Goal: Find contact information: Find contact information

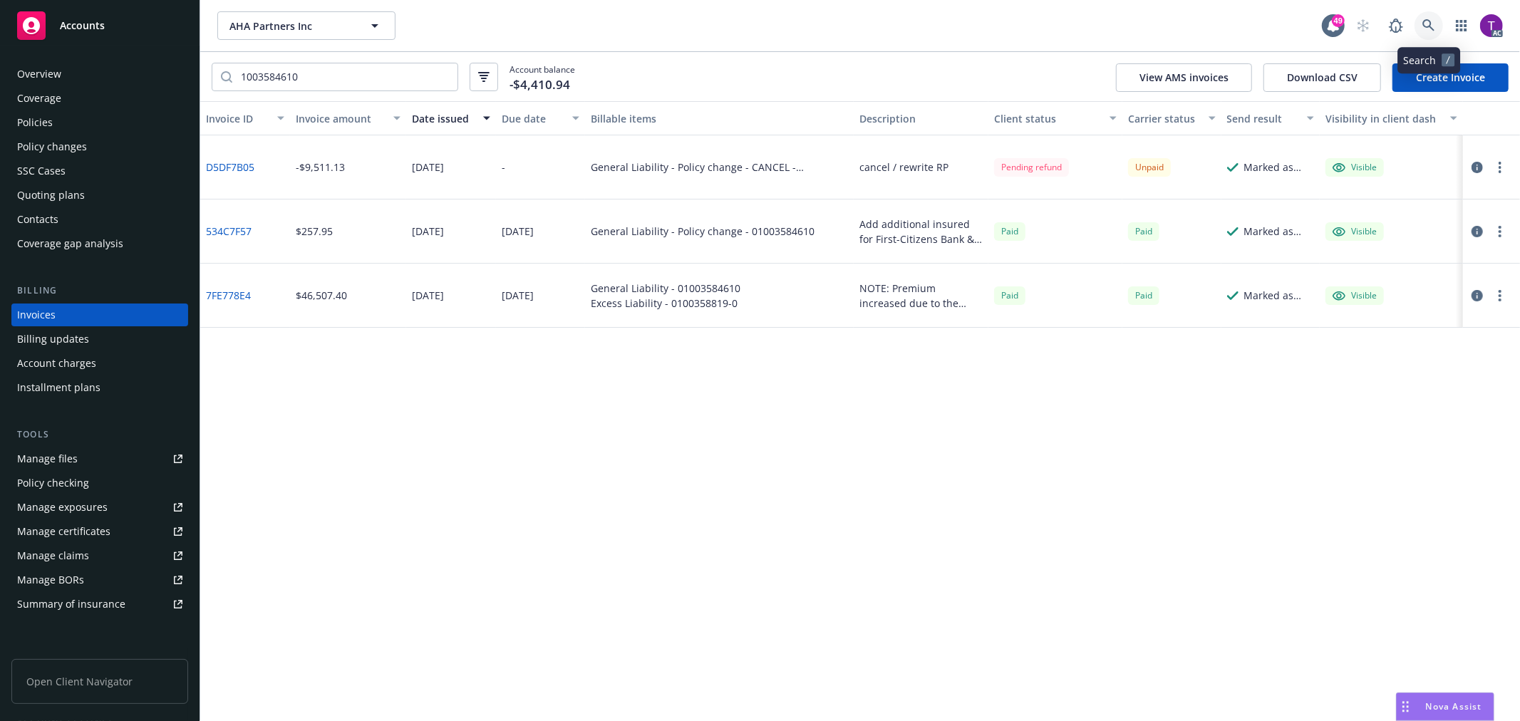
click at [1425, 31] on icon at bounding box center [1428, 25] width 13 height 13
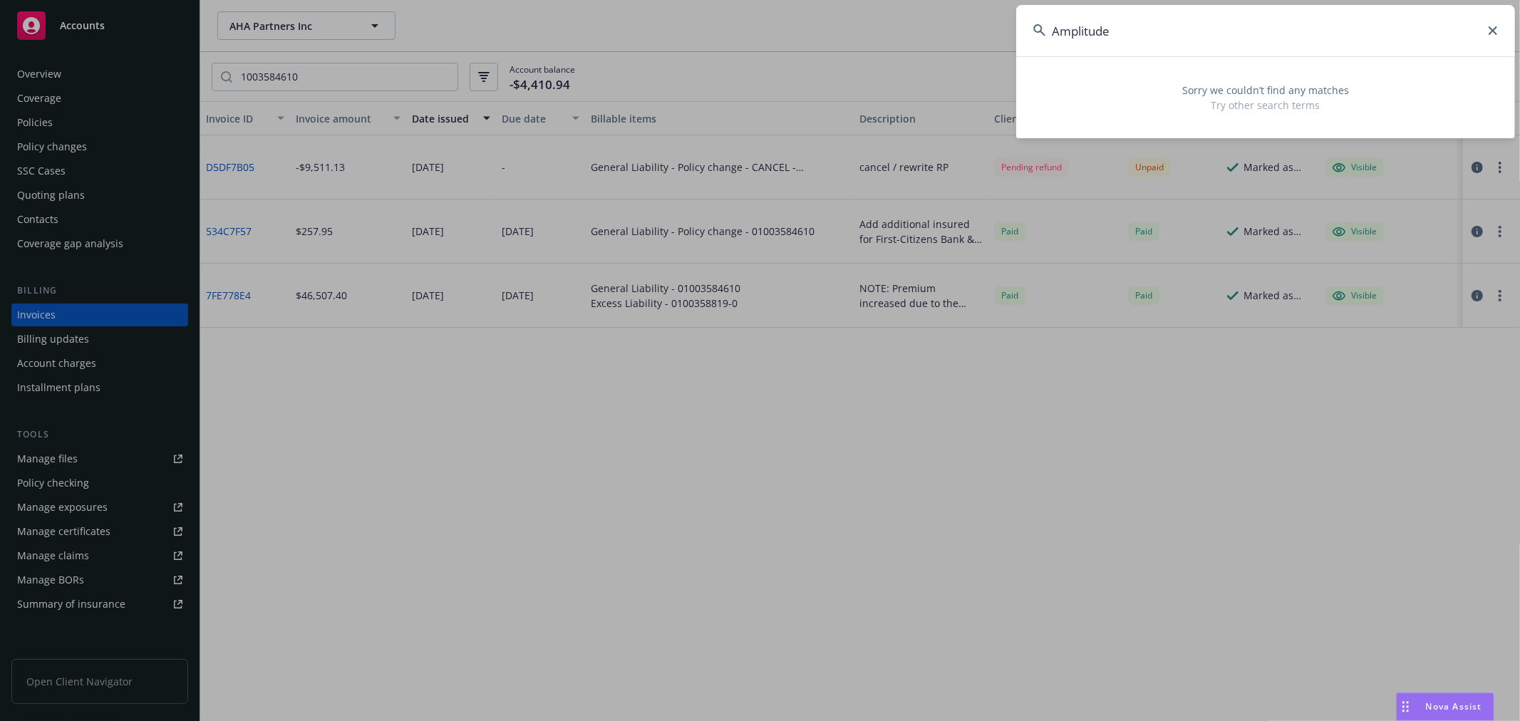
drag, startPoint x: 1095, startPoint y: 28, endPoint x: 923, endPoint y: 24, distance: 172.5
click at [923, 24] on div "Amplitude Sorry we couldn’t find any matches Try other search terms" at bounding box center [760, 360] width 1520 height 721
paste input "Martha Washington HOA"
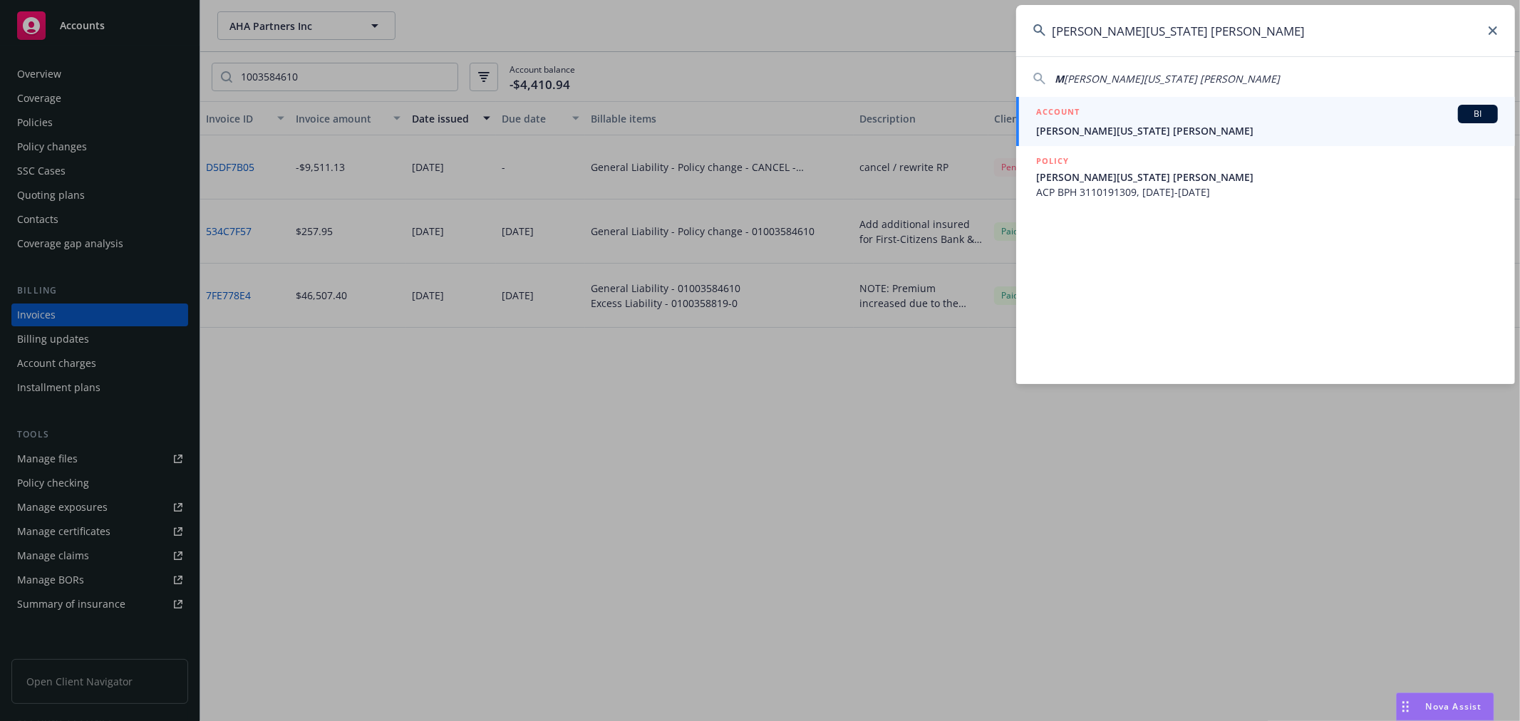
type input "Martha Washington HOA"
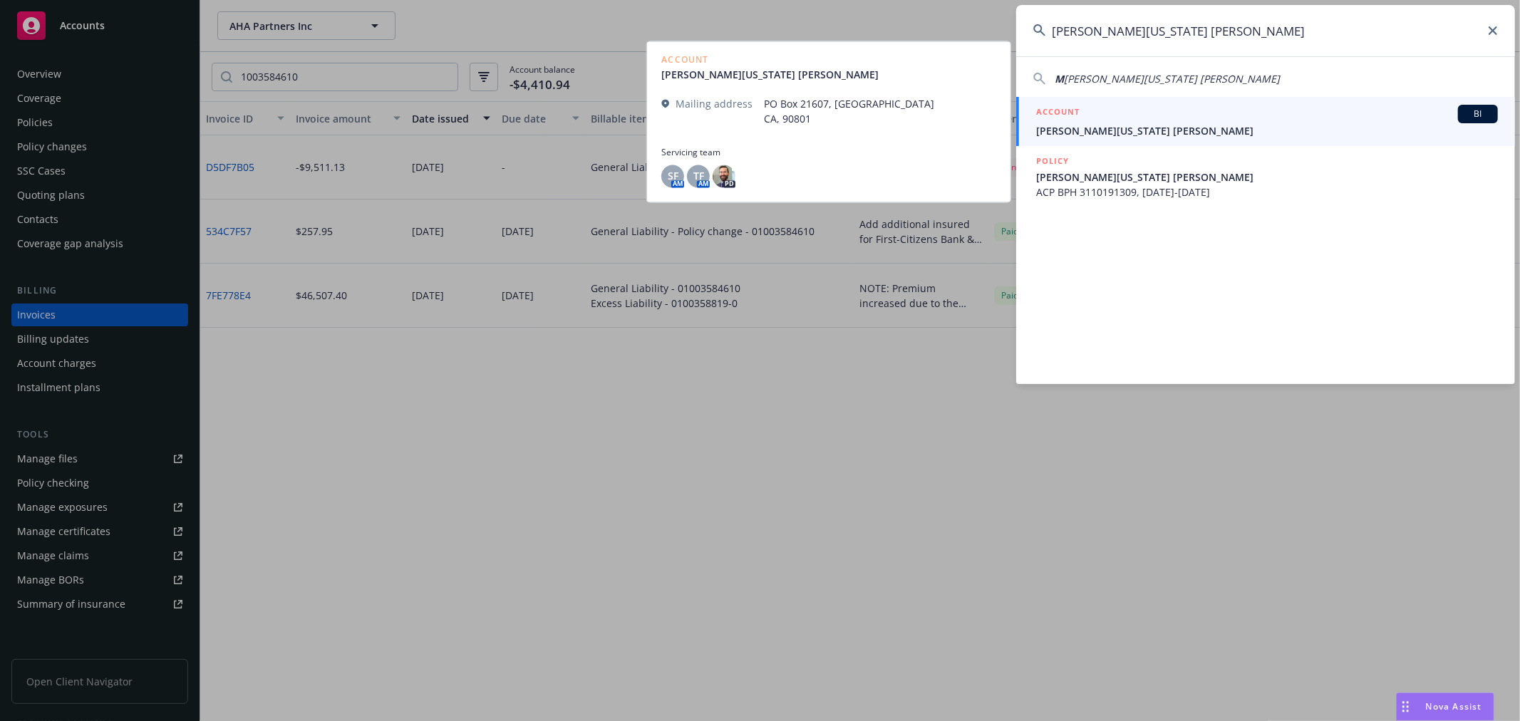
click at [1141, 123] on span "Martha Washington H. O. A." at bounding box center [1267, 130] width 462 height 15
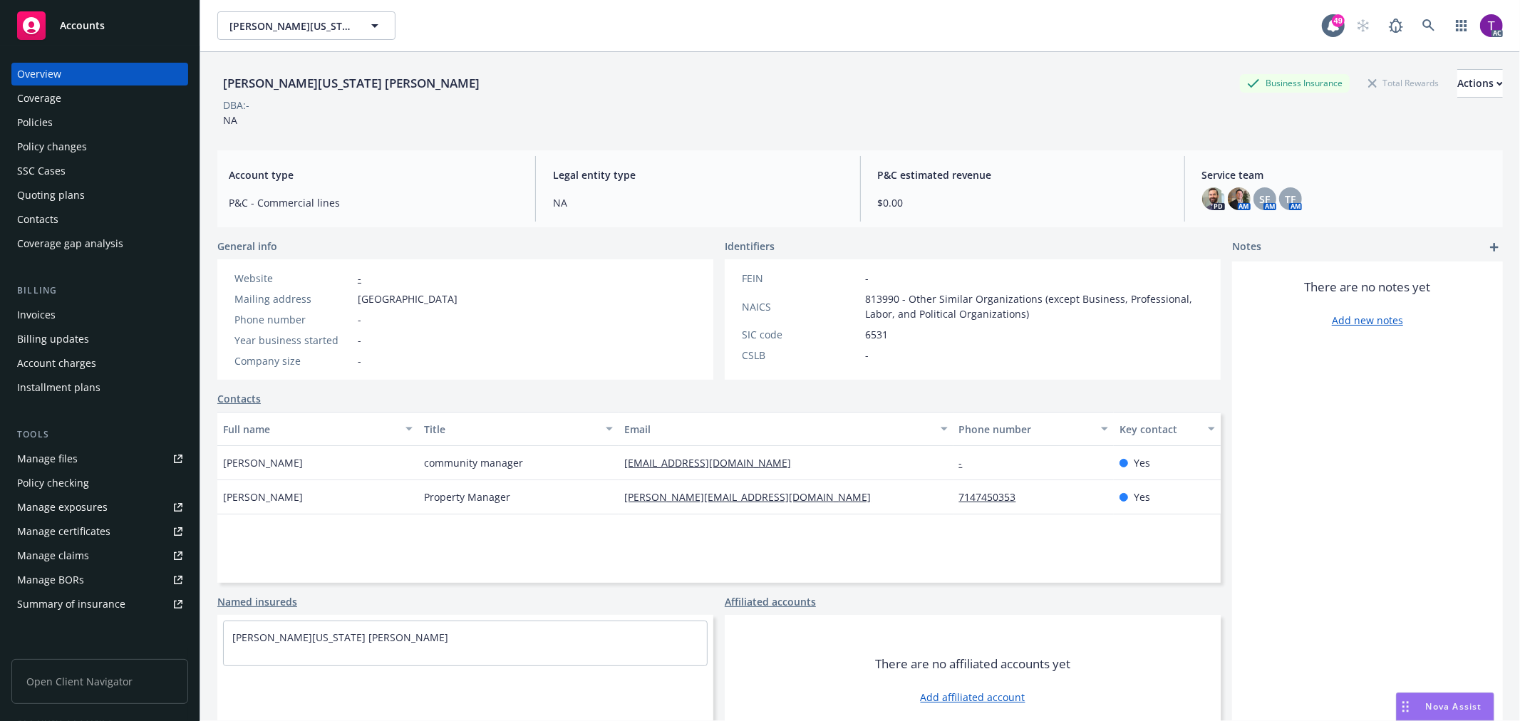
click at [43, 312] on div "Invoices" at bounding box center [36, 314] width 38 height 23
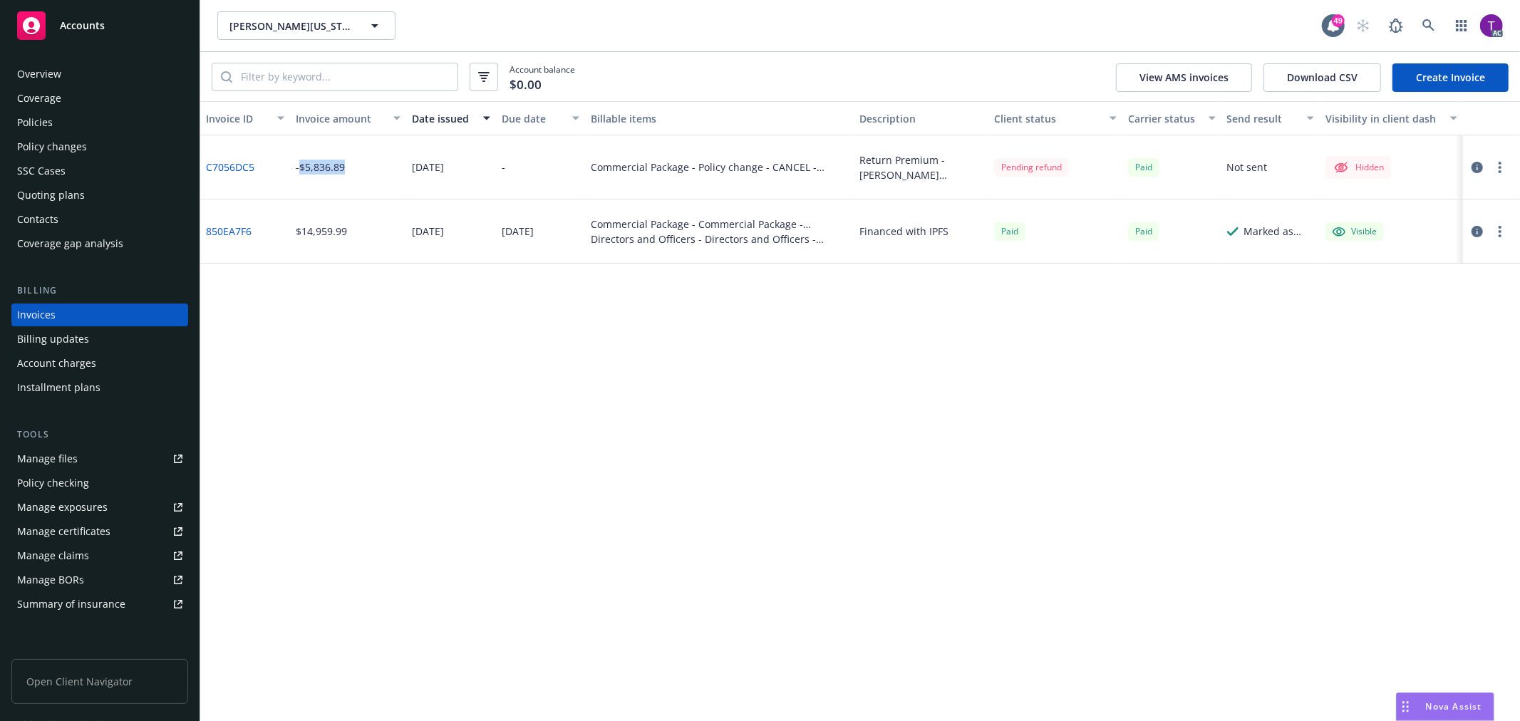
drag, startPoint x: 343, startPoint y: 171, endPoint x: 300, endPoint y: 164, distance: 43.3
click at [300, 164] on div "-$5,836.89" at bounding box center [320, 167] width 49 height 15
copy div "$5,836.89"
click at [1477, 166] on icon "button" at bounding box center [1476, 167] width 11 height 11
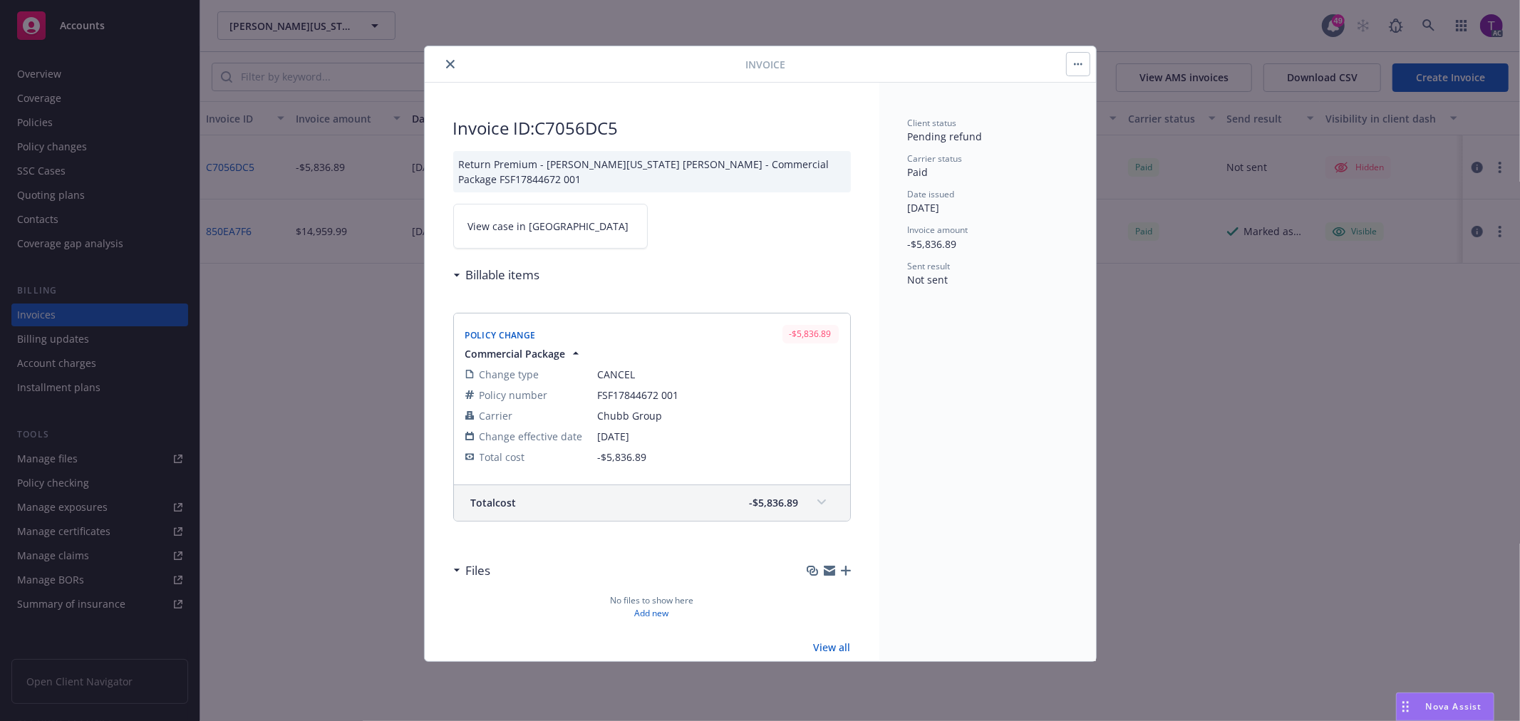
click at [588, 237] on link "View case in SSC" at bounding box center [550, 226] width 194 height 45
click at [454, 65] on button "close" at bounding box center [450, 64] width 17 height 17
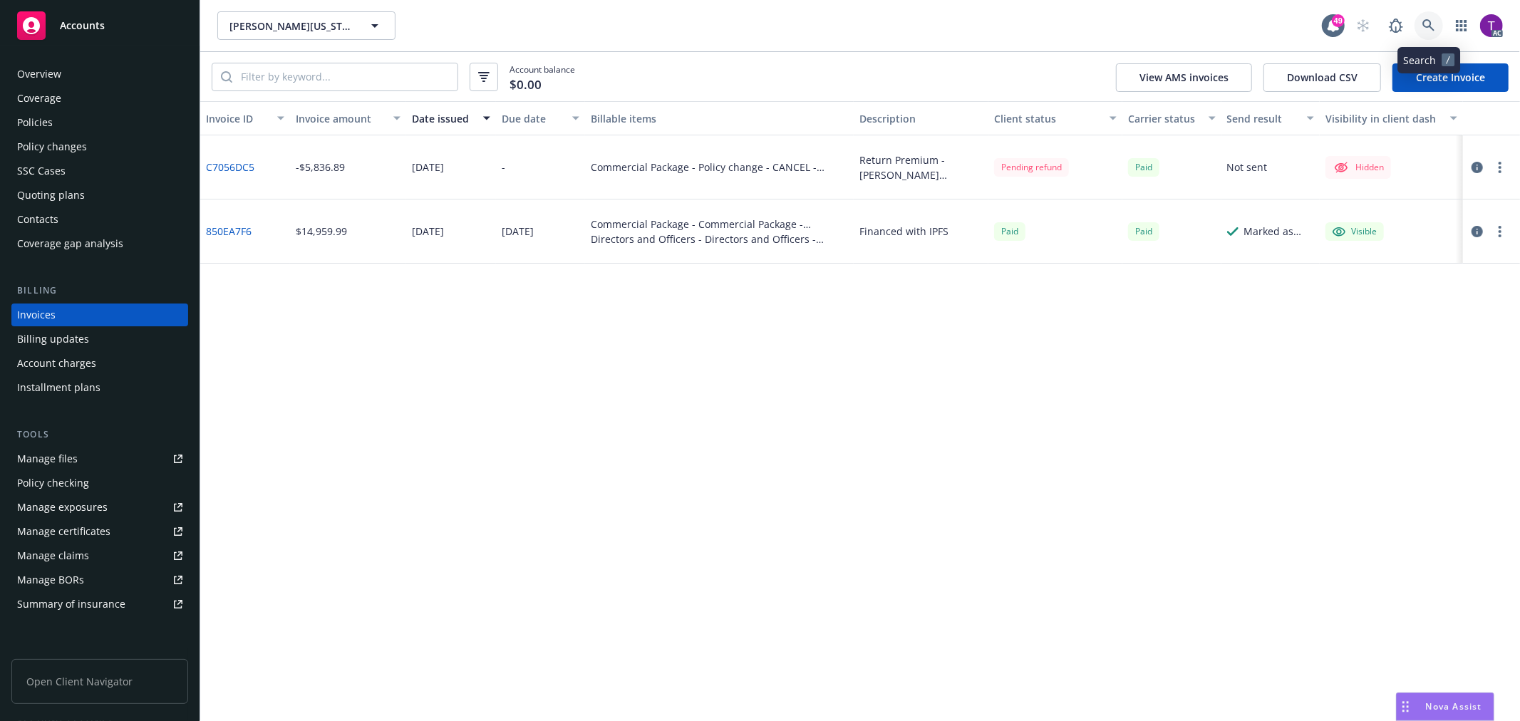
click at [1422, 24] on icon at bounding box center [1428, 25] width 13 height 13
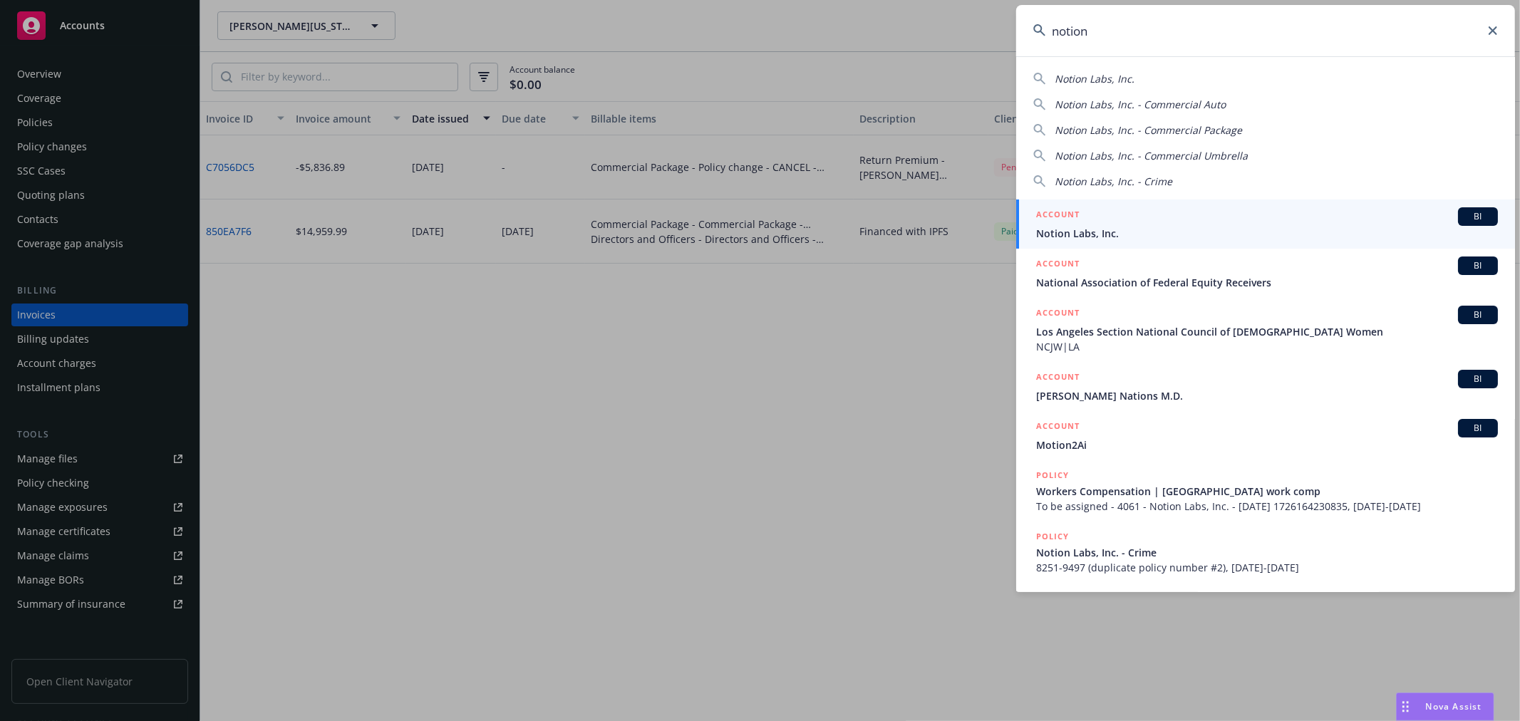
type input "notion"
click at [1109, 217] on div "ACCOUNT BI" at bounding box center [1267, 216] width 462 height 19
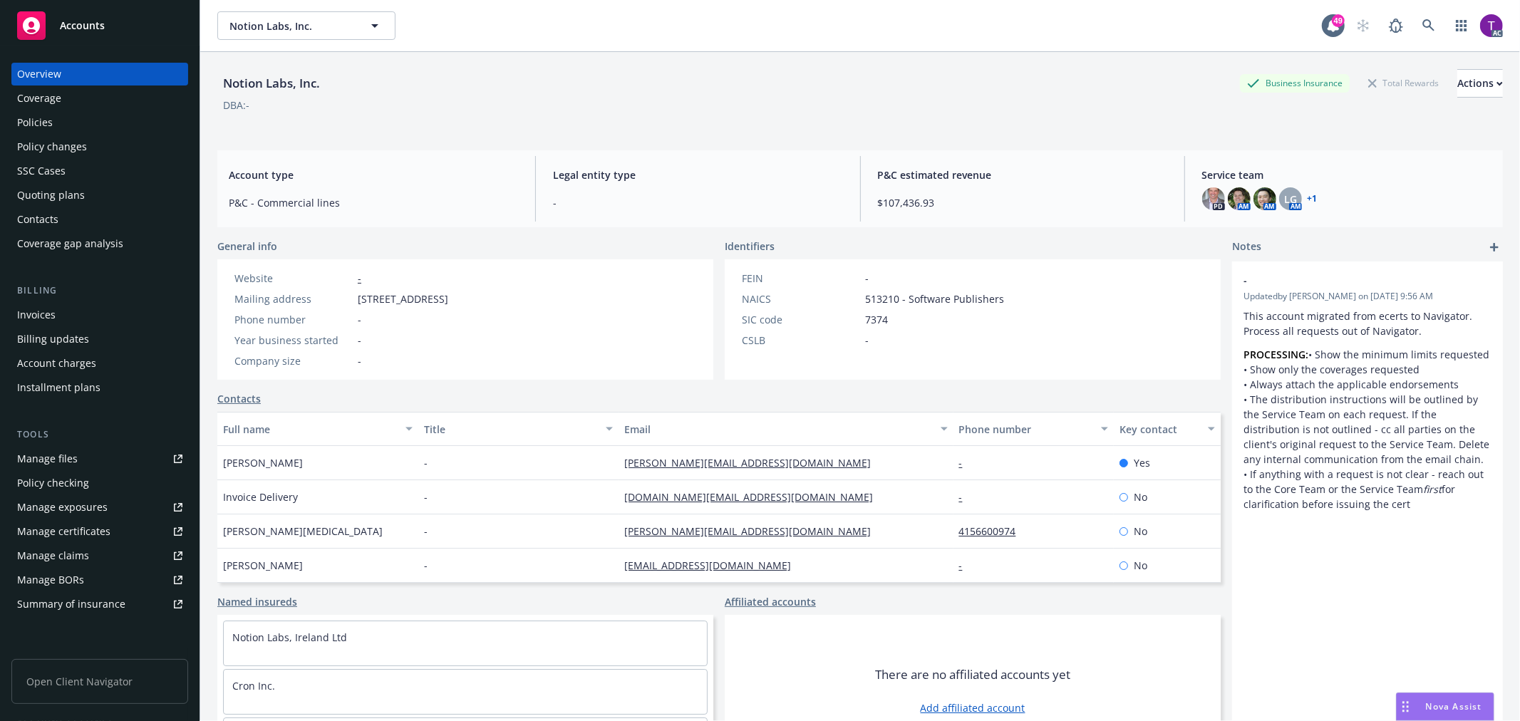
click at [1307, 197] on link "+ 1" at bounding box center [1312, 198] width 10 height 9
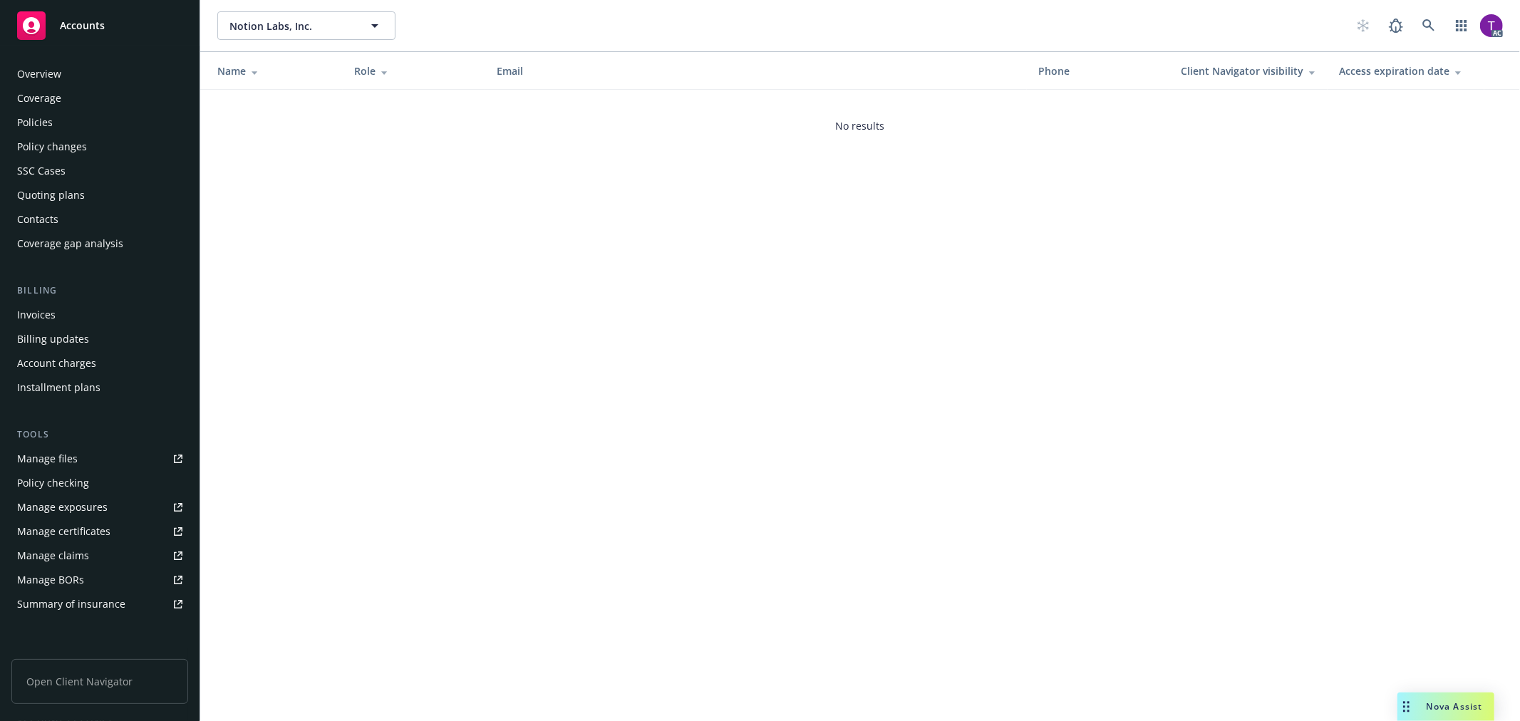
scroll to position [207, 0]
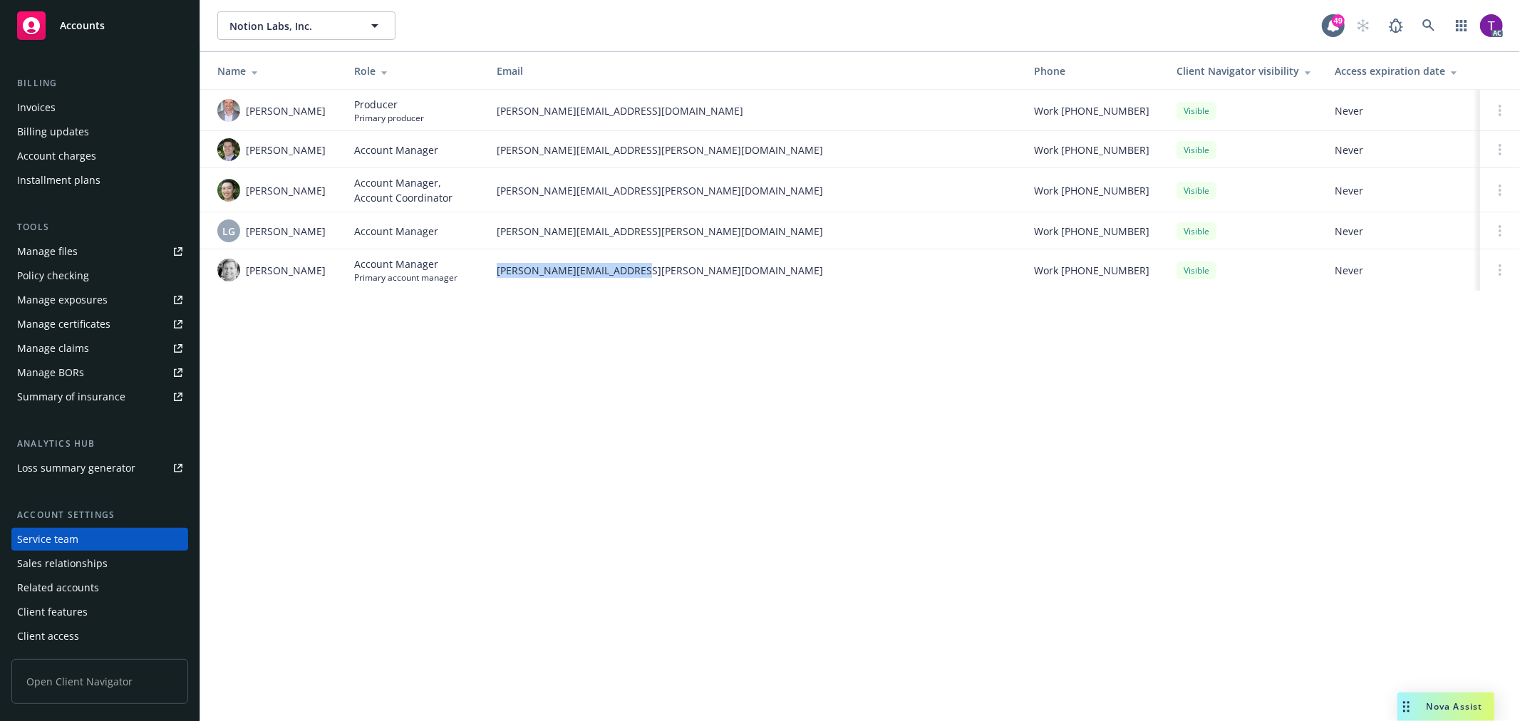
drag, startPoint x: 637, startPoint y: 276, endPoint x: 492, endPoint y: 275, distance: 144.6
click at [492, 275] on td "[PERSON_NAME][EMAIL_ADDRESS][PERSON_NAME][DOMAIN_NAME]" at bounding box center [753, 269] width 537 height 41
copy span "[PERSON_NAME][EMAIL_ADDRESS][PERSON_NAME][DOMAIN_NAME]"
click at [724, 472] on div "Notion Labs, Inc. Notion Labs, Inc. 49 AC Name Role Email Phone Client Navigato…" at bounding box center [859, 360] width 1319 height 721
